Goal: Information Seeking & Learning: Check status

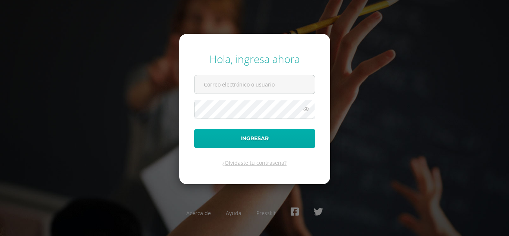
type input "[EMAIL_ADDRESS][DOMAIN_NAME]"
click at [241, 140] on button "Ingresar" at bounding box center [254, 138] width 121 height 19
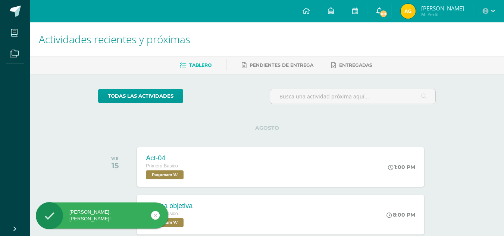
click at [380, 9] on link "88" at bounding box center [379, 11] width 24 height 22
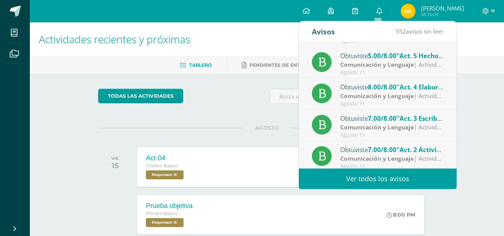
scroll to position [124, 0]
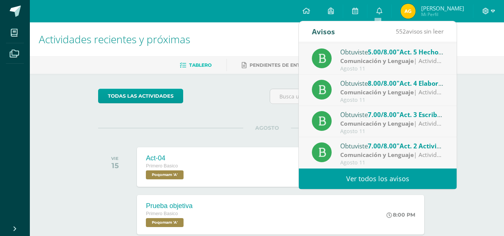
click at [494, 10] on icon at bounding box center [493, 11] width 4 height 7
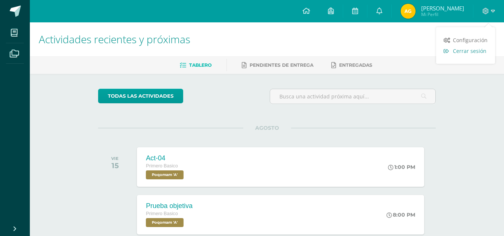
click at [451, 50] on link "Cerrar sesión" at bounding box center [465, 50] width 59 height 11
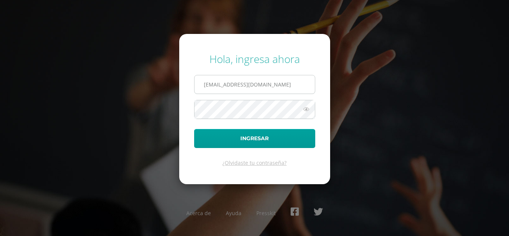
click at [277, 89] on input "[EMAIL_ADDRESS][DOMAIN_NAME]" at bounding box center [255, 84] width 120 height 18
type input "2024050@ps.gt"
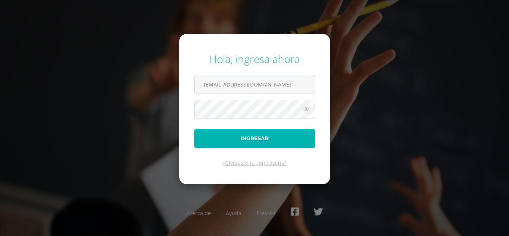
click at [262, 135] on button "Ingresar" at bounding box center [254, 138] width 121 height 19
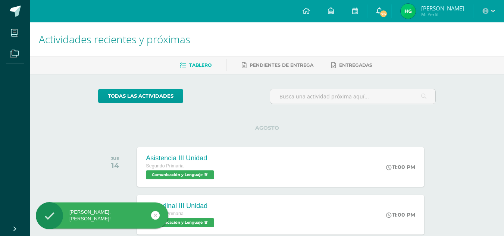
click at [387, 10] on span "76" at bounding box center [383, 14] width 8 height 8
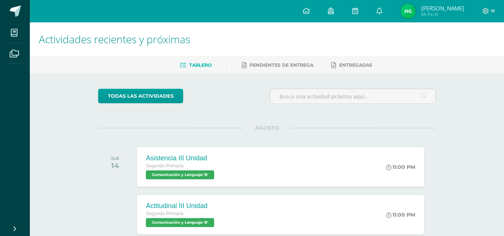
click at [410, 12] on img at bounding box center [407, 11] width 15 height 15
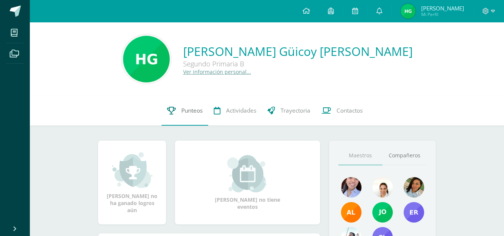
click at [190, 107] on span "Punteos" at bounding box center [191, 111] width 21 height 8
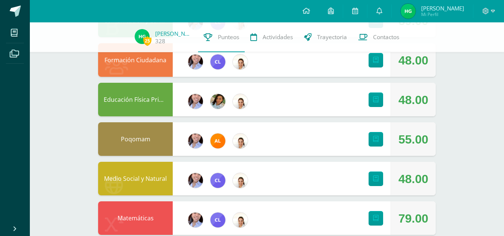
scroll to position [192, 0]
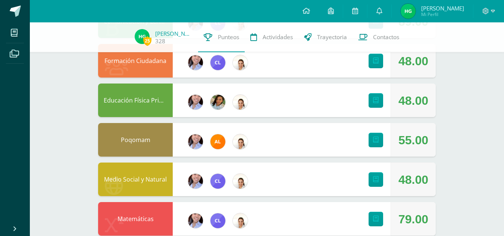
click at [490, 6] on div at bounding box center [488, 11] width 31 height 22
click at [490, 11] on span at bounding box center [488, 11] width 13 height 8
click at [476, 46] on link "Cerrar sesión" at bounding box center [464, 50] width 59 height 11
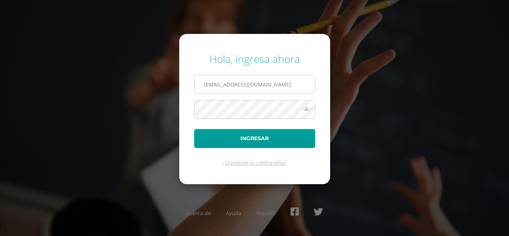
click at [271, 80] on input "[EMAIL_ADDRESS][DOMAIN_NAME]" at bounding box center [255, 84] width 120 height 18
type input "[EMAIL_ADDRESS][DOMAIN_NAME]"
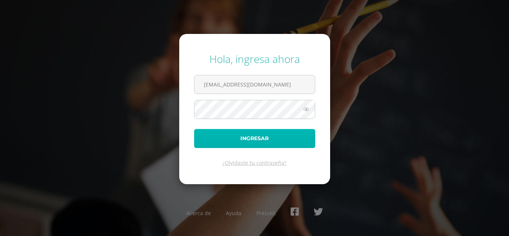
click at [259, 141] on button "Ingresar" at bounding box center [254, 138] width 121 height 19
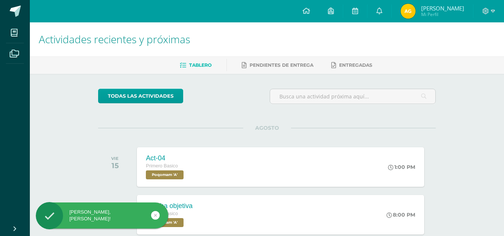
click at [442, 13] on span "Mi Perfil" at bounding box center [442, 14] width 43 height 6
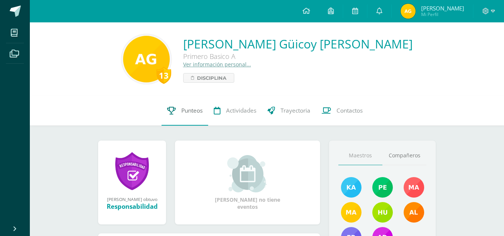
click at [196, 112] on span "Punteos" at bounding box center [191, 111] width 21 height 8
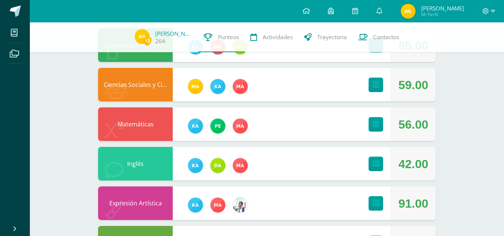
scroll to position [287, 0]
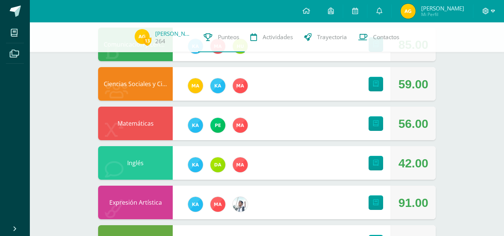
click at [491, 15] on span at bounding box center [488, 11] width 13 height 8
click at [472, 50] on span "Cerrar sesión" at bounding box center [469, 50] width 34 height 7
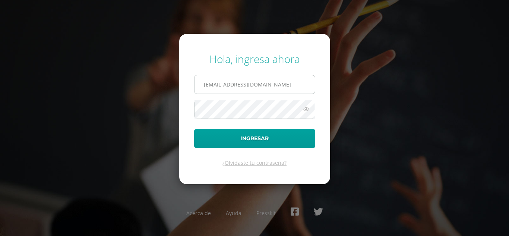
click at [280, 86] on input "[EMAIL_ADDRESS][DOMAIN_NAME]" at bounding box center [255, 84] width 120 height 18
type input "[EMAIL_ADDRESS][DOMAIN_NAME]"
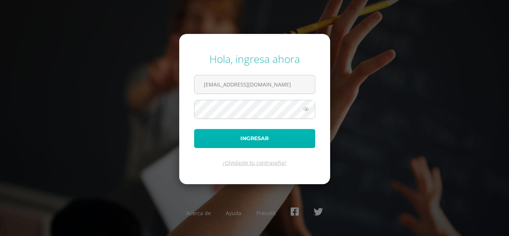
click at [266, 138] on button "Ingresar" at bounding box center [254, 138] width 121 height 19
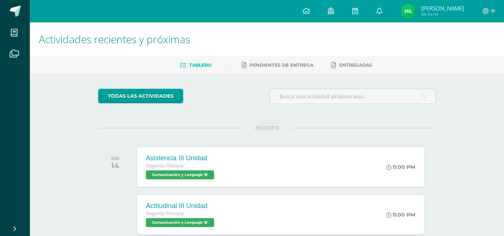
click at [414, 9] on img at bounding box center [407, 11] width 15 height 15
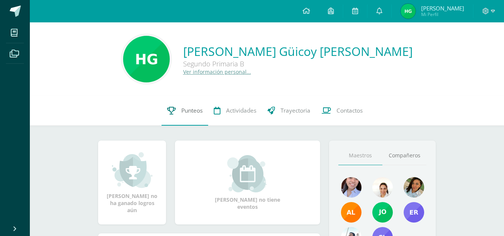
click at [169, 118] on link "Punteos" at bounding box center [184, 111] width 47 height 30
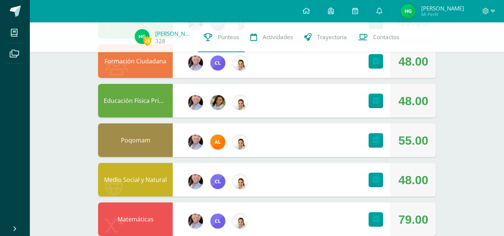
scroll to position [286, 0]
